Goal: Transaction & Acquisition: Purchase product/service

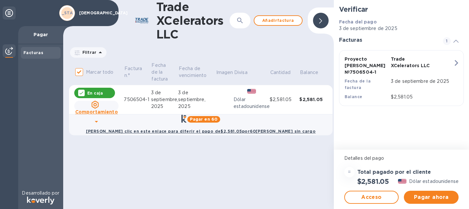
click at [321, 19] on icon at bounding box center [320, 20] width 3 height 5
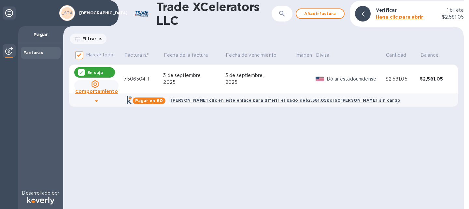
click at [402, 16] on font "Haga clic para abrir" at bounding box center [400, 16] width 48 height 5
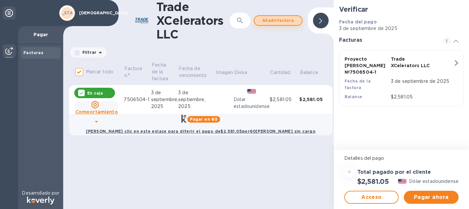
click at [285, 19] on font "factura" at bounding box center [285, 20] width 17 height 5
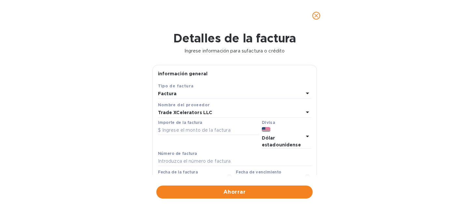
click at [315, 15] on icon "cerca" at bounding box center [316, 16] width 4 height 4
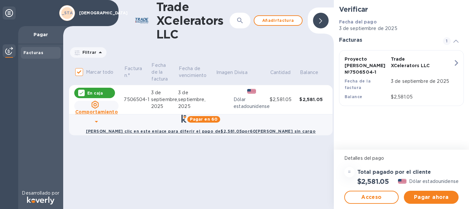
click at [34, 53] on font "Facturas" at bounding box center [33, 52] width 20 height 5
click at [35, 51] on font "Facturas" at bounding box center [33, 52] width 20 height 5
click at [38, 36] on font "Pagar" at bounding box center [41, 34] width 15 height 5
click at [35, 33] on font "Pagar" at bounding box center [41, 34] width 15 height 5
click at [30, 52] on font "Facturas" at bounding box center [33, 52] width 20 height 5
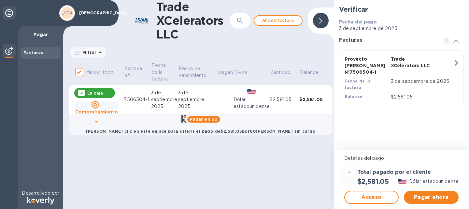
click at [35, 35] on font "Pagar" at bounding box center [41, 34] width 15 height 5
click at [41, 53] on font "Facturas" at bounding box center [33, 52] width 20 height 5
click at [65, 11] on font "[US_STATE]" at bounding box center [67, 12] width 26 height 5
click at [9, 11] on icon at bounding box center [9, 13] width 8 height 8
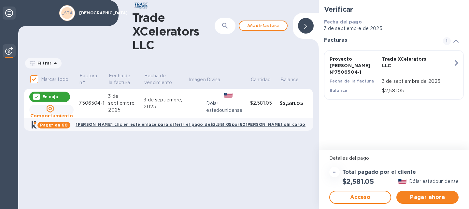
click at [9, 11] on icon at bounding box center [9, 13] width 8 height 8
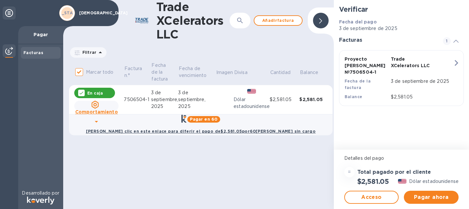
click at [451, 41] on div at bounding box center [456, 40] width 16 height 7
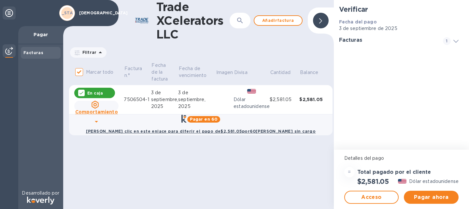
click at [451, 41] on div at bounding box center [456, 40] width 16 height 7
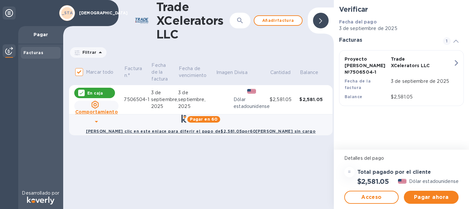
click at [323, 21] on div at bounding box center [321, 21] width 16 height 16
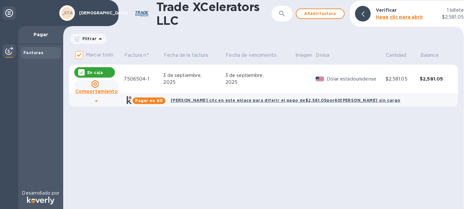
click at [393, 16] on font "Haga clic para abrir" at bounding box center [400, 16] width 48 height 5
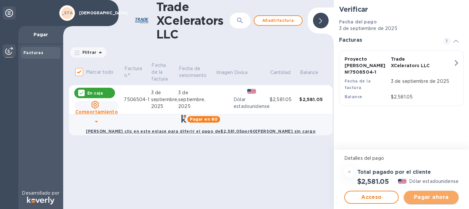
click at [436, 196] on font "Pagar ahora" at bounding box center [431, 197] width 35 height 6
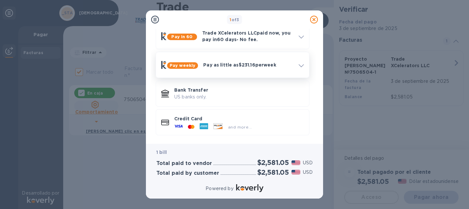
scroll to position [35, 0]
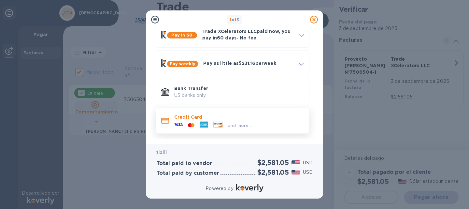
click at [225, 122] on div "and more..." at bounding box center [239, 125] width 29 height 7
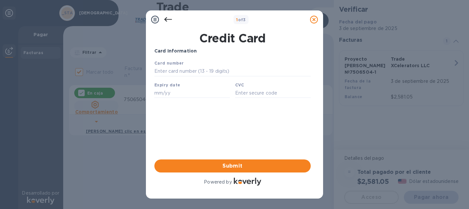
scroll to position [0, 0]
